Goal: Navigation & Orientation: Find specific page/section

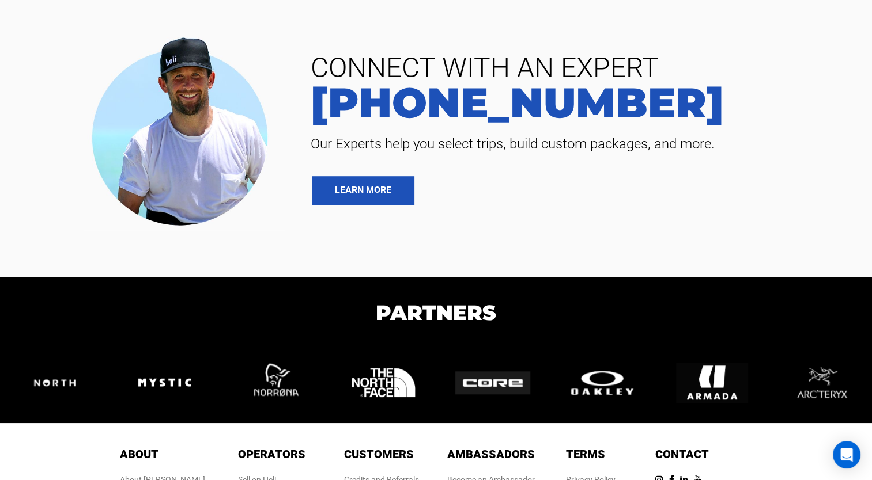
scroll to position [841, 0]
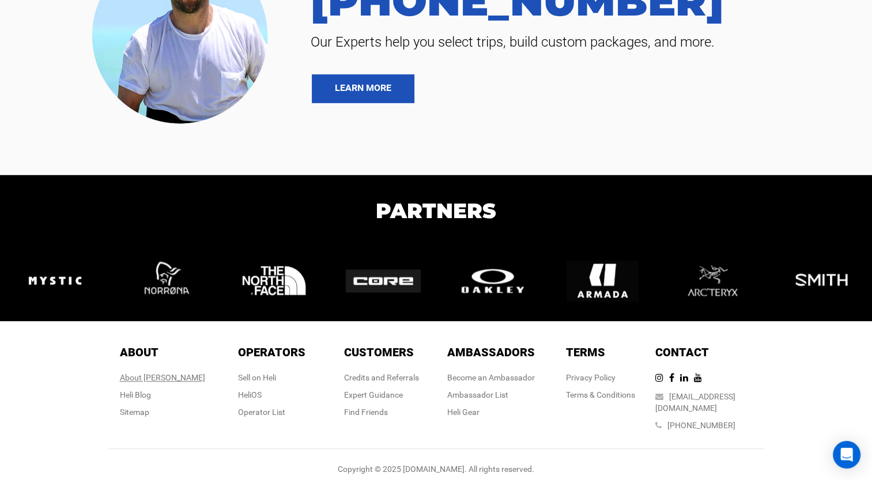
click at [164, 374] on div "About [PERSON_NAME]" at bounding box center [162, 378] width 85 height 12
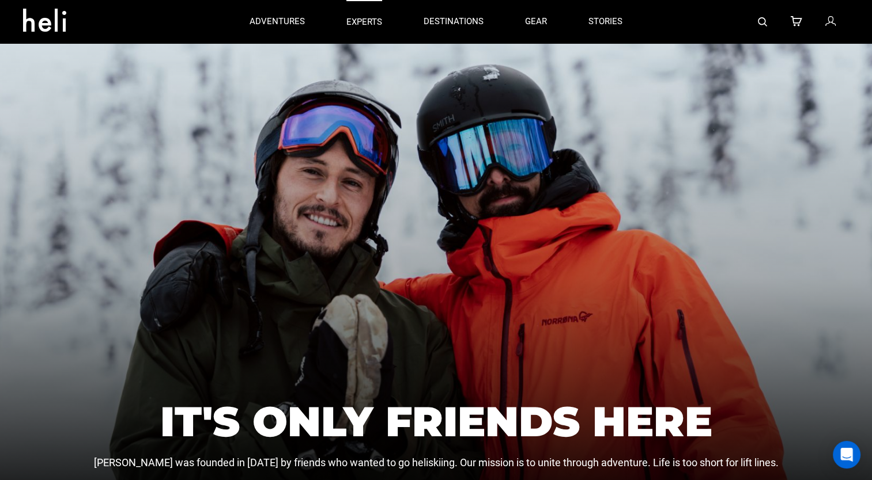
click at [374, 19] on p "experts" at bounding box center [364, 22] width 36 height 12
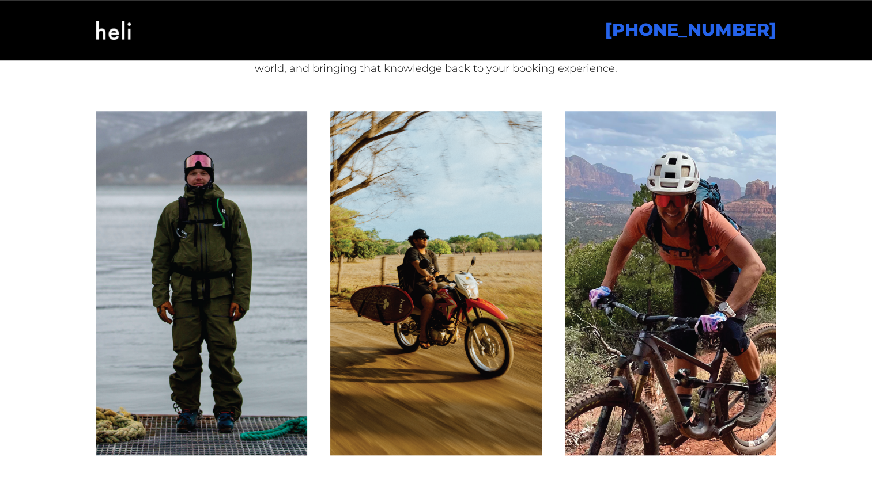
scroll to position [979, 0]
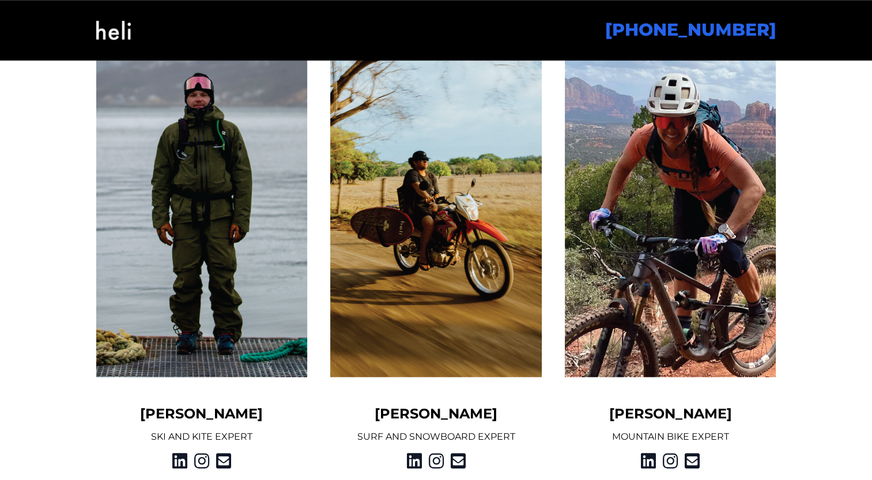
click at [279, 273] on img at bounding box center [201, 205] width 211 height 345
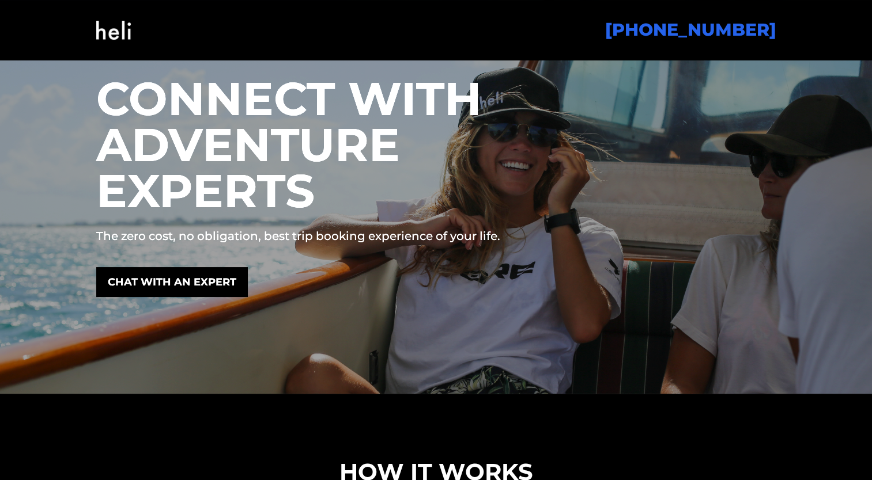
scroll to position [0, 0]
